Goal: Navigation & Orientation: Find specific page/section

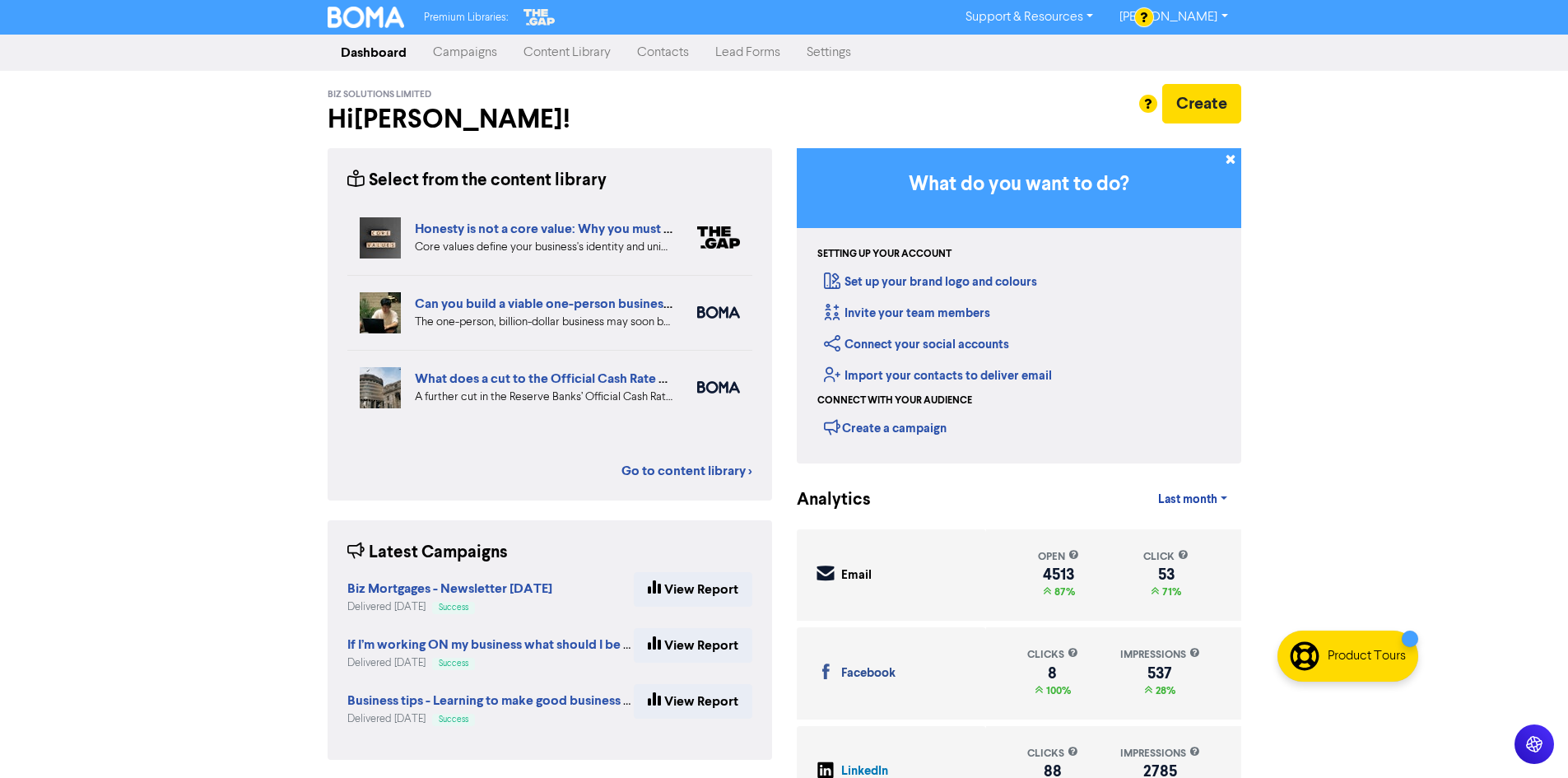
click at [1421, 748] on div "Premium Libraries: Support & Resources Video Tutorials FAQ & Guides Marketing E…" at bounding box center [784, 389] width 1568 height 778
click at [1326, 78] on div "Premium Libraries: Support & Resources Video Tutorials FAQ & Guides Marketing E…" at bounding box center [784, 389] width 1568 height 778
